Goal: Task Accomplishment & Management: Manage account settings

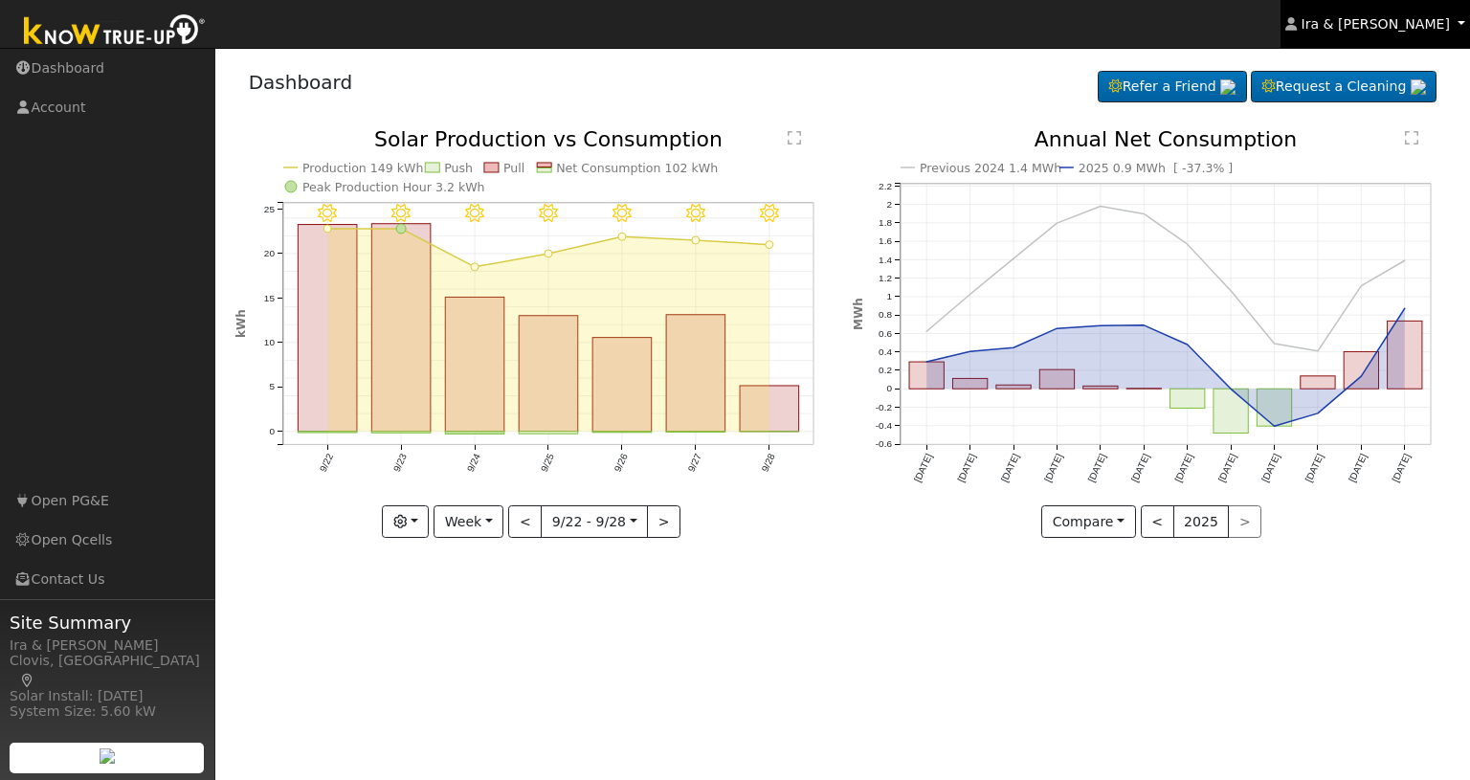
click at [1464, 22] on link "Ira & [PERSON_NAME]" at bounding box center [1376, 24] width 190 height 48
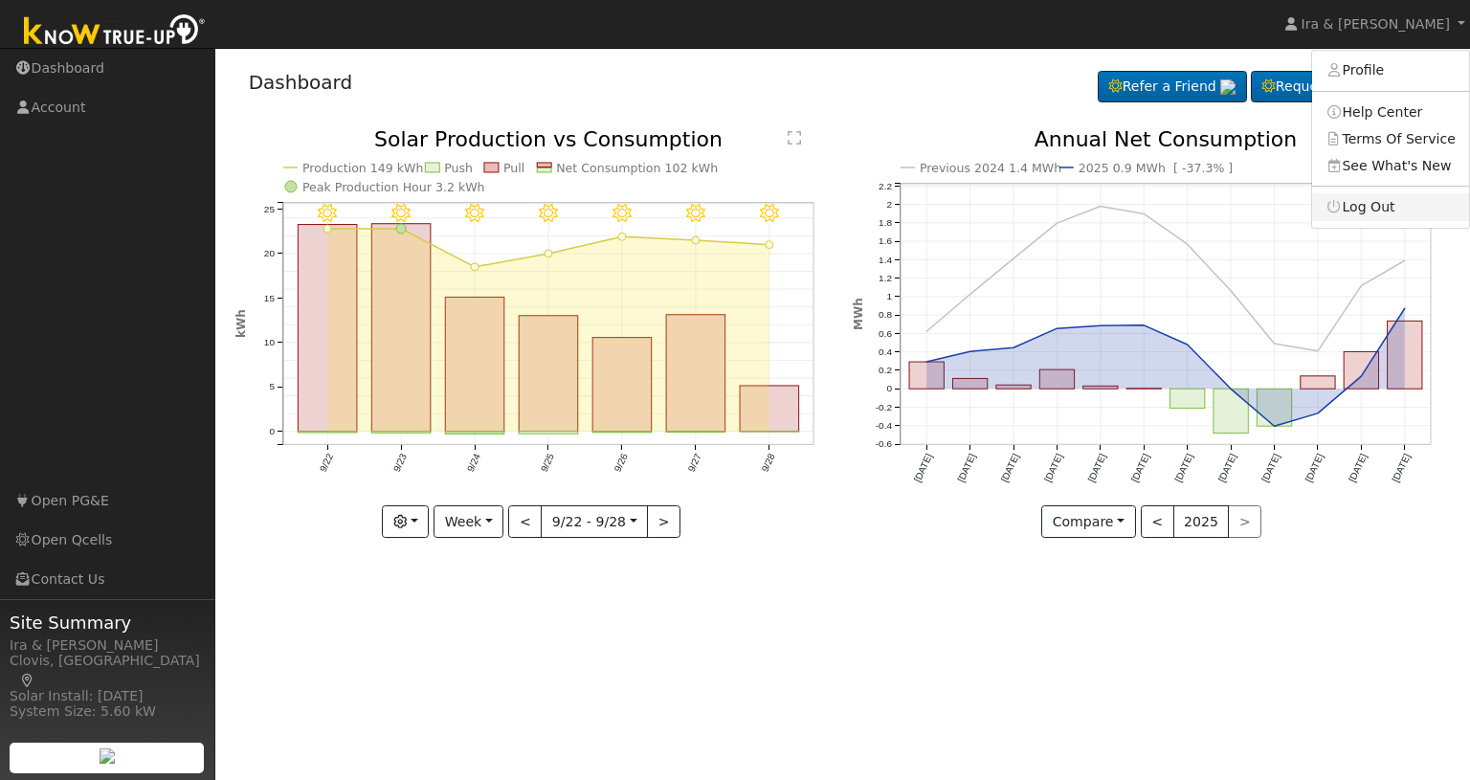
click at [1394, 197] on link "Log Out" at bounding box center [1390, 206] width 157 height 27
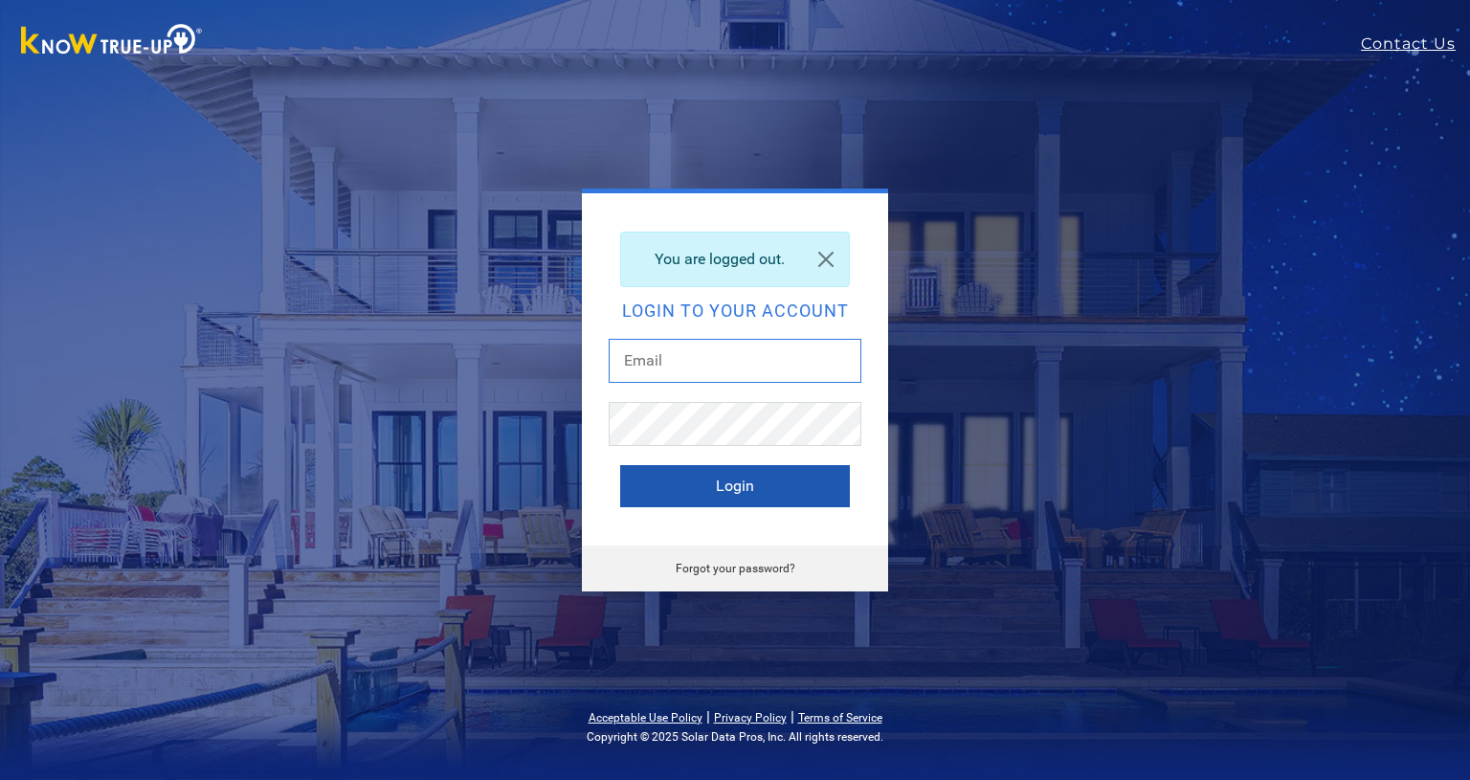
type input "[EMAIL_ADDRESS][DOMAIN_NAME]"
click at [758, 481] on button "Login" at bounding box center [735, 486] width 230 height 42
